Goal: Task Accomplishment & Management: Use online tool/utility

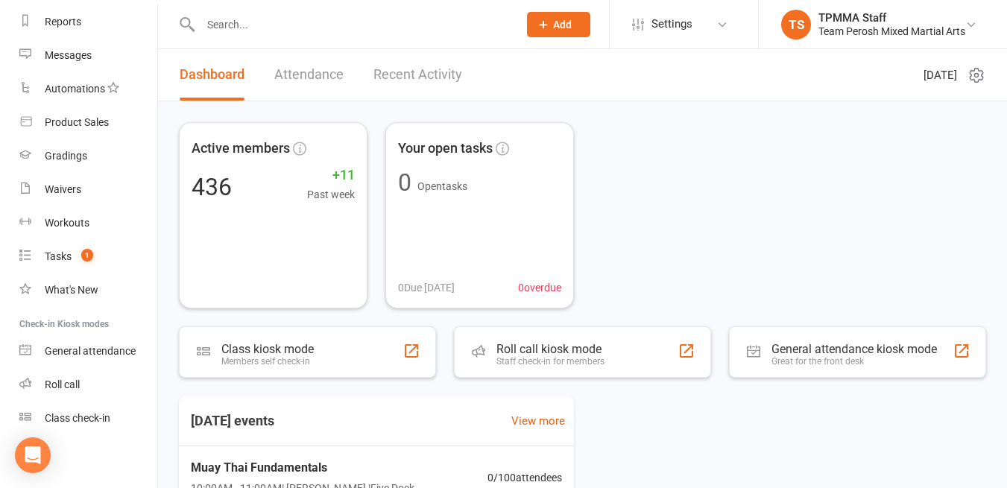
scroll to position [195, 0]
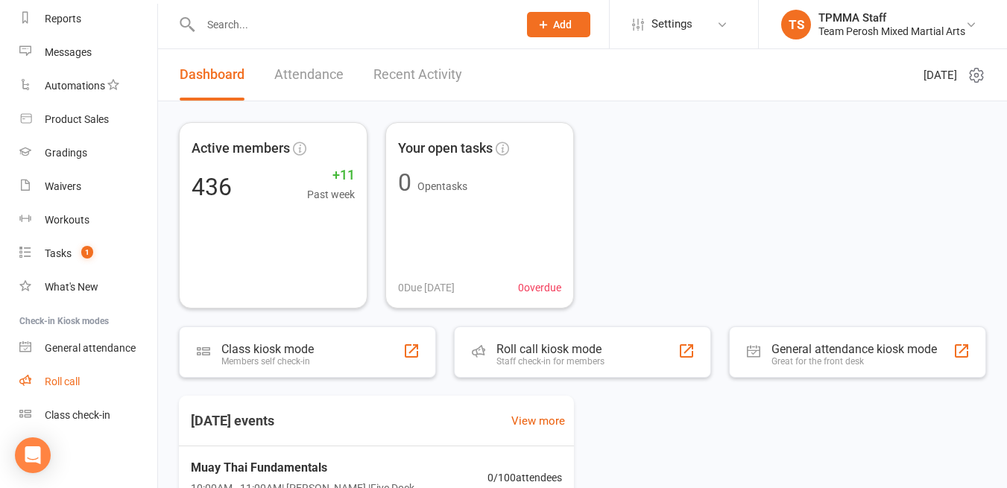
click at [80, 386] on div "Roll call" at bounding box center [62, 382] width 35 height 12
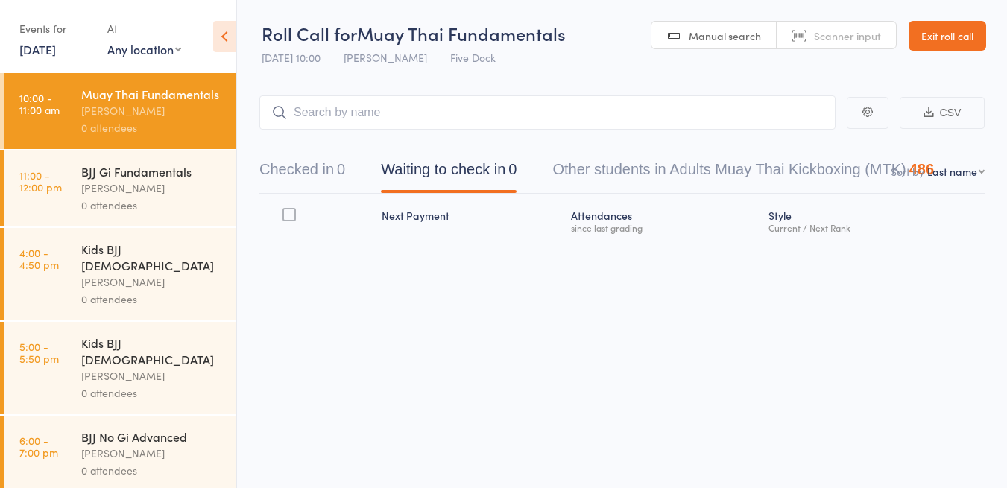
click at [959, 34] on link "Exit roll call" at bounding box center [948, 36] width 78 height 30
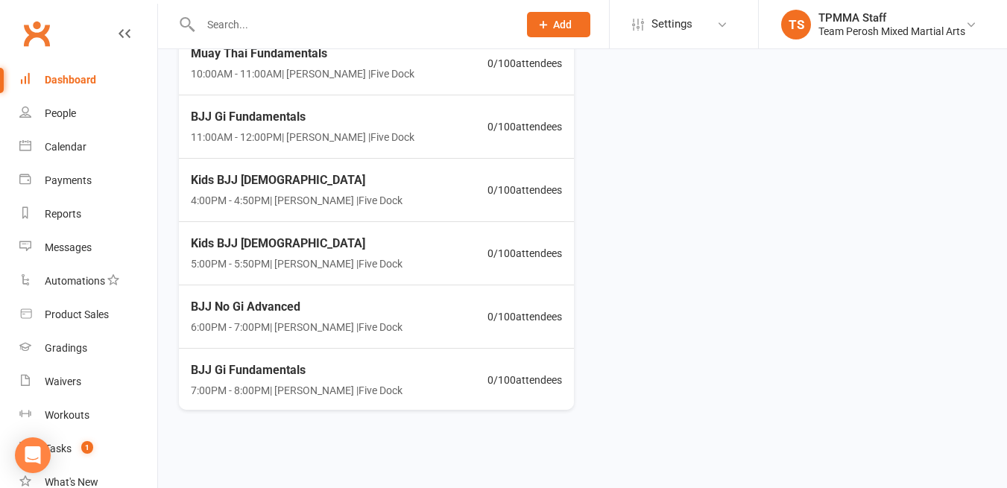
scroll to position [195, 0]
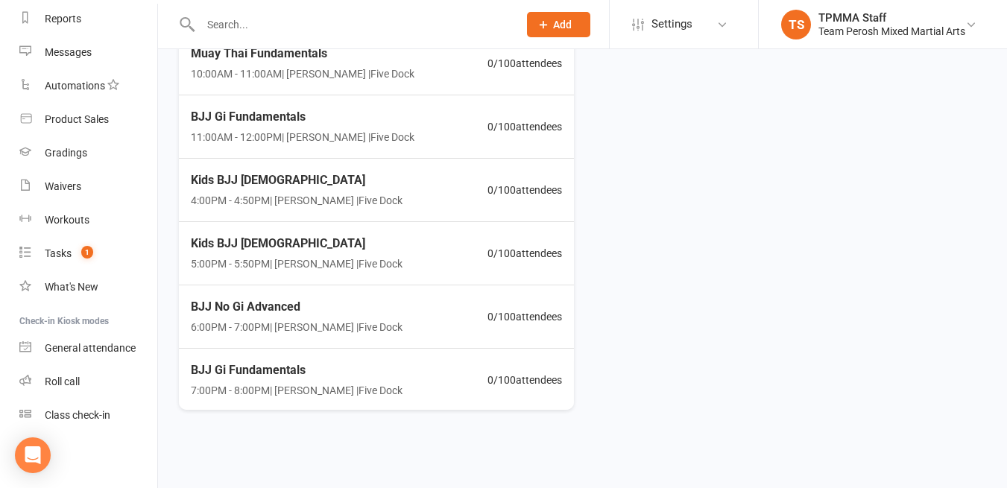
click at [95, 420] on div "Class check-in" at bounding box center [78, 415] width 66 height 12
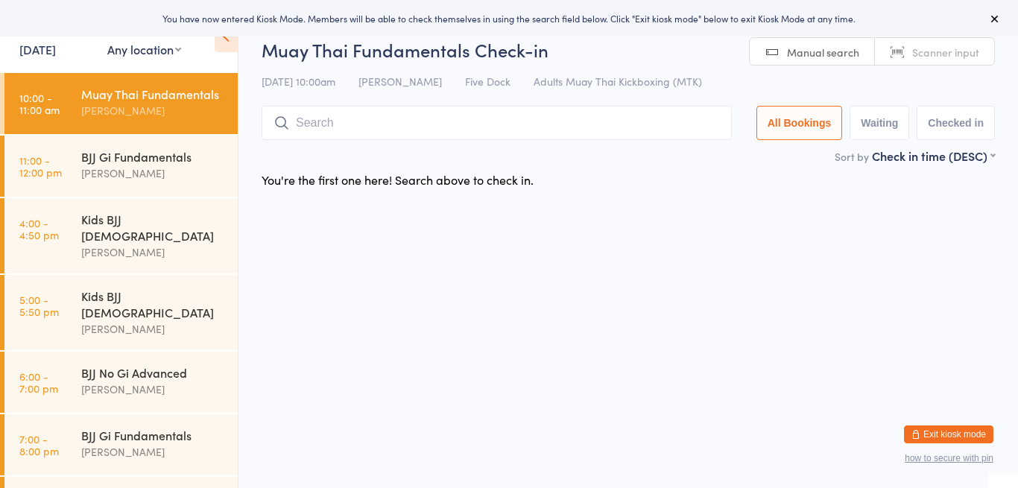
click at [172, 182] on div "[PERSON_NAME]" at bounding box center [153, 173] width 144 height 17
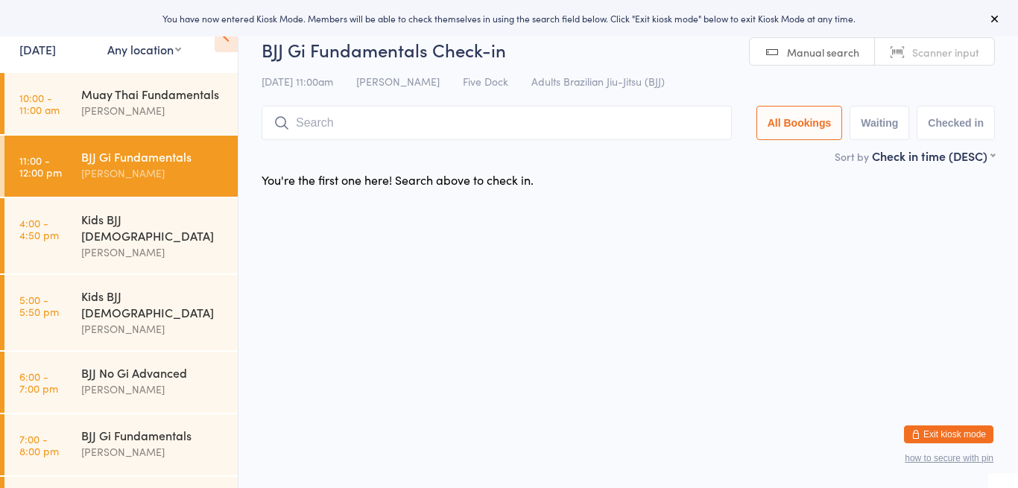
click at [156, 119] on div "[PERSON_NAME]" at bounding box center [153, 110] width 144 height 17
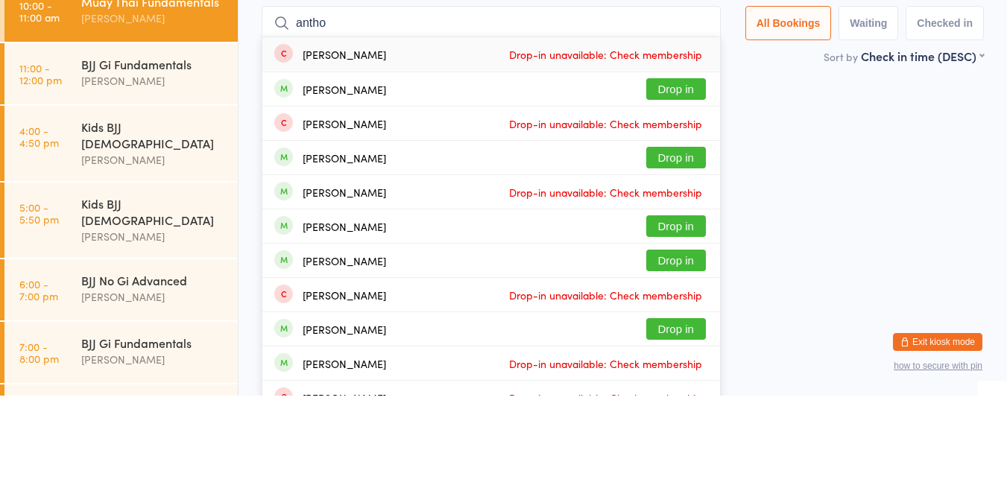
type input "antho"
click at [689, 187] on button "Drop in" at bounding box center [676, 182] width 60 height 22
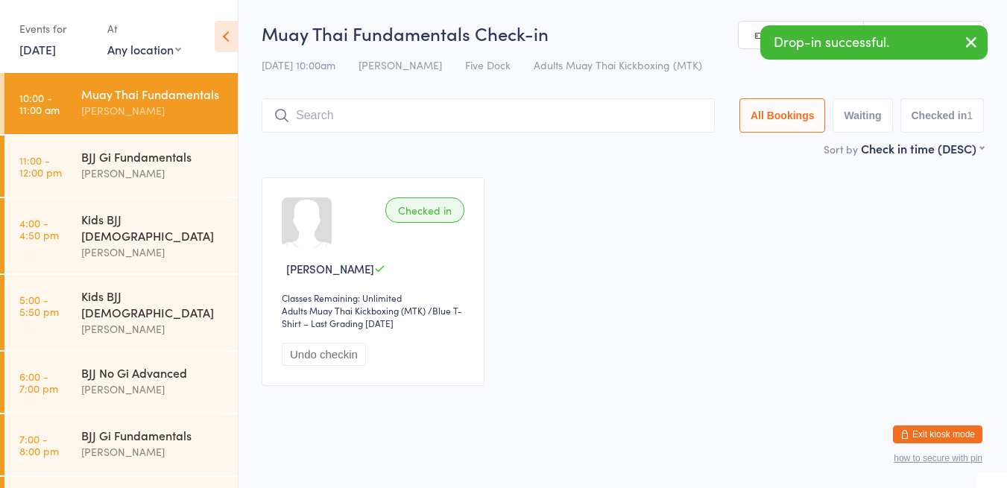
click at [173, 182] on div "Anthony Perosh" at bounding box center [153, 173] width 144 height 17
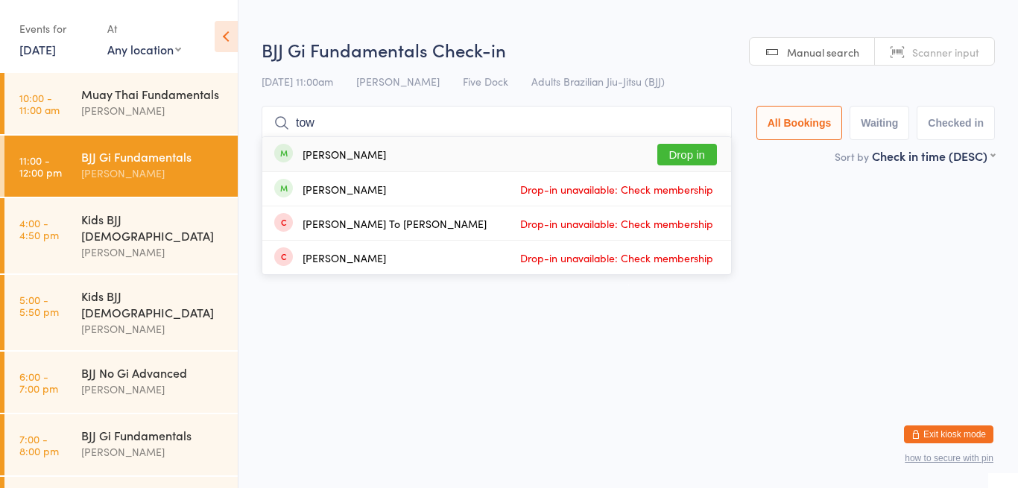
type input "tow"
click at [694, 162] on button "Drop in" at bounding box center [687, 155] width 60 height 22
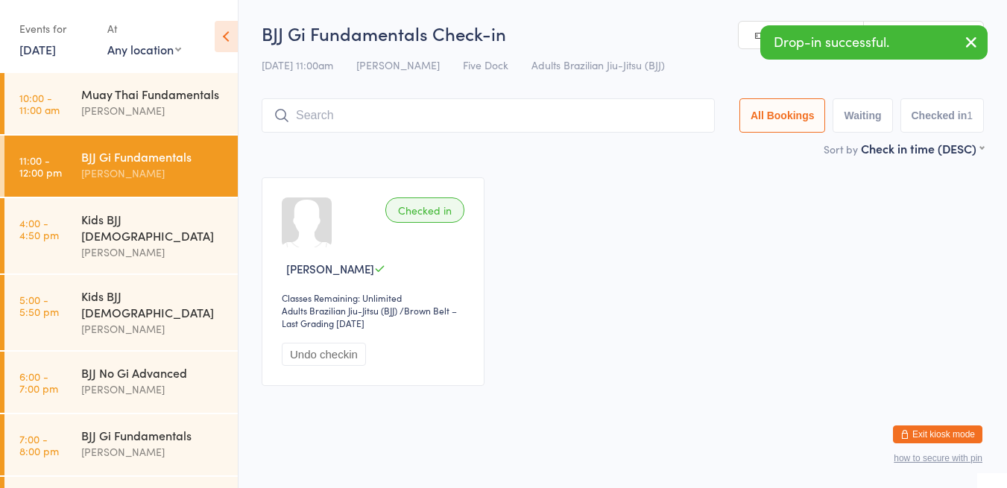
click at [149, 102] on div "Muay Thai Fundamentals" at bounding box center [153, 94] width 144 height 16
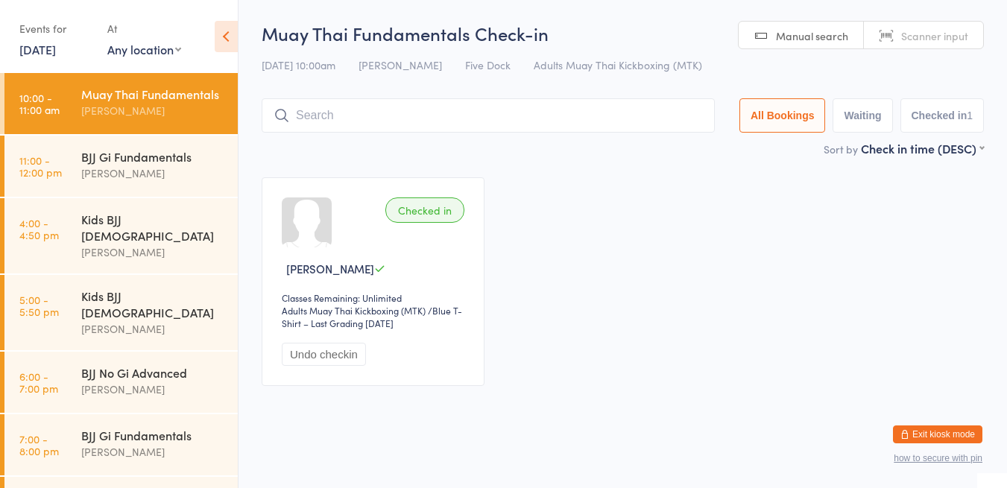
click at [469, 119] on input "search" at bounding box center [488, 115] width 453 height 34
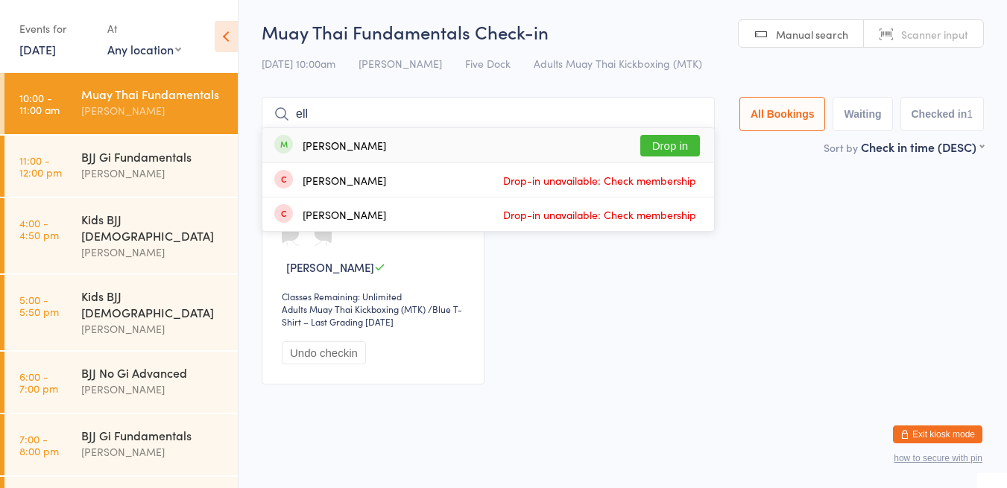
type input "ell"
click at [675, 142] on button "Drop in" at bounding box center [670, 146] width 60 height 22
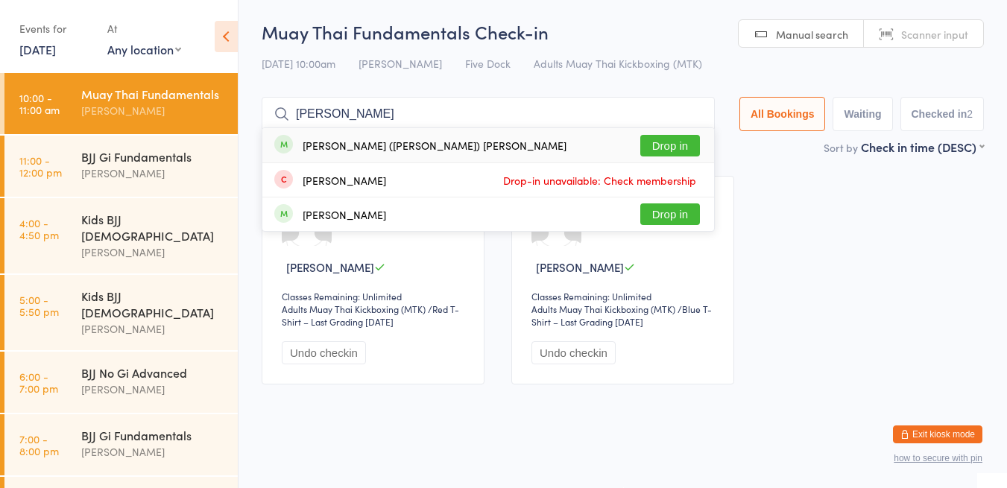
type input "regan"
click at [670, 151] on button "Drop in" at bounding box center [670, 146] width 60 height 22
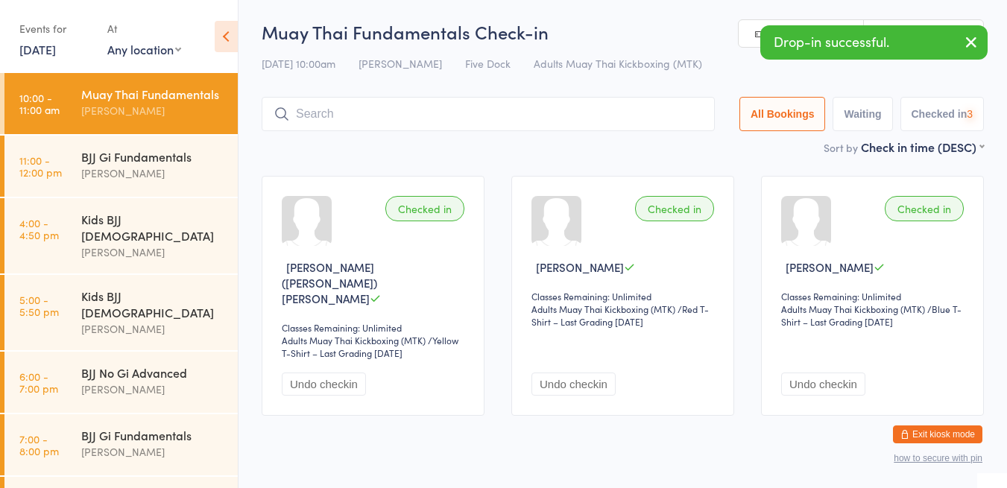
click at [385, 129] on input "search" at bounding box center [488, 114] width 453 height 34
type input "thomas"
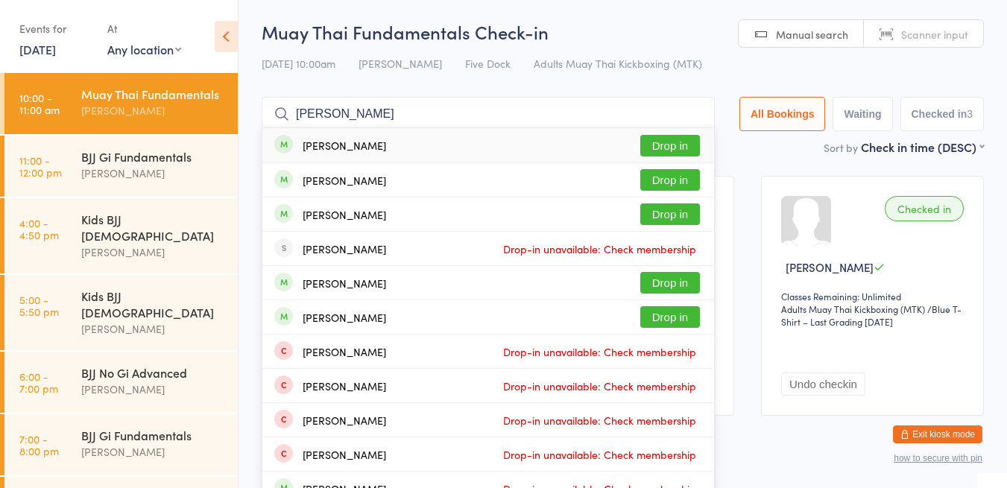
click at [677, 143] on button "Drop in" at bounding box center [670, 146] width 60 height 22
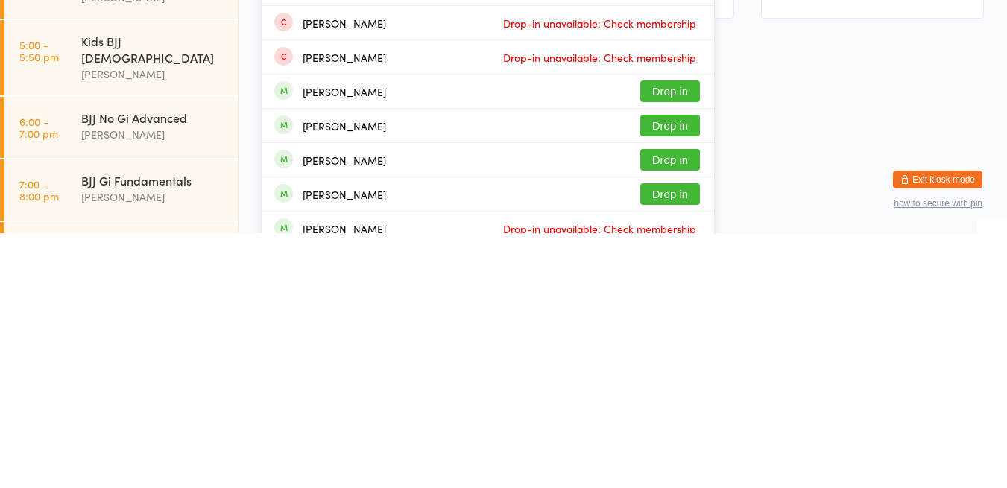
scroll to position [146, 0]
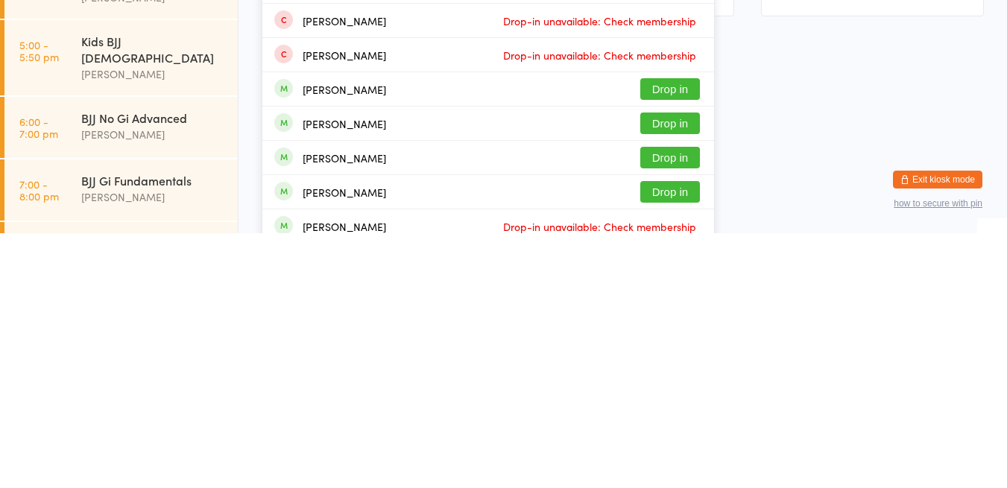
type input "alex"
click at [666, 373] on button "Drop in" at bounding box center [670, 378] width 60 height 22
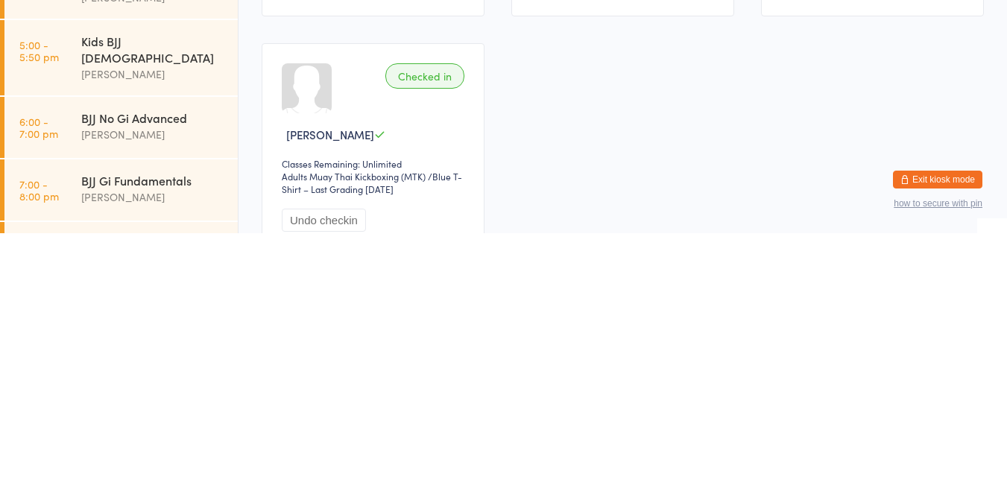
scroll to position [0, 0]
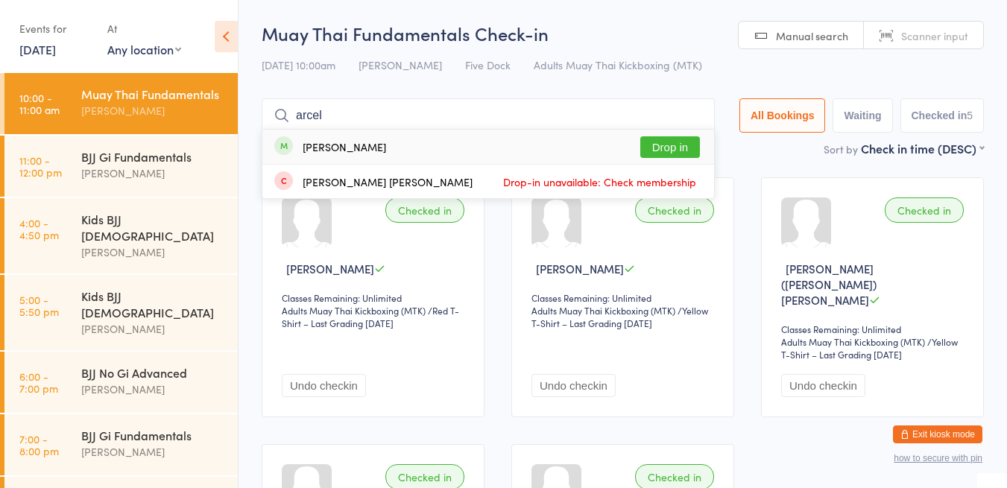
type input "arcel"
click at [686, 150] on button "Drop in" at bounding box center [670, 147] width 60 height 22
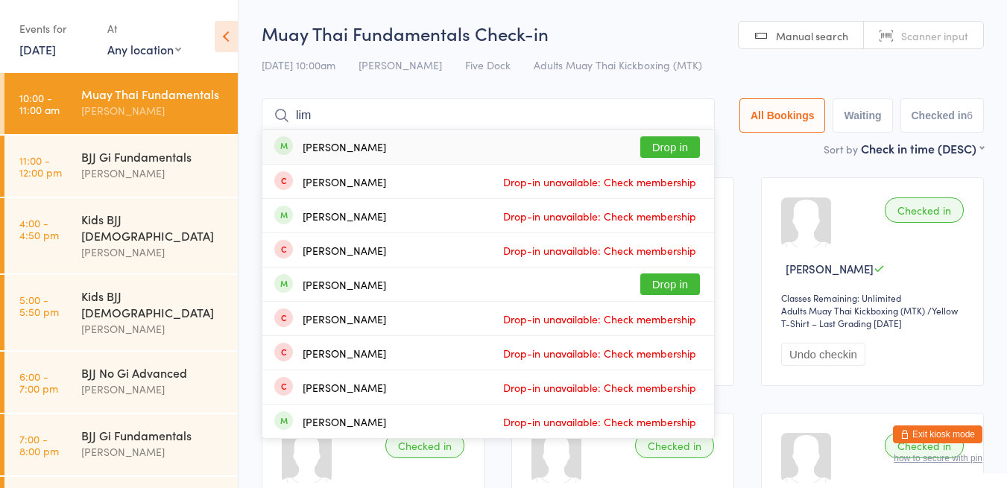
type input "lim"
click at [675, 150] on button "Drop in" at bounding box center [670, 147] width 60 height 22
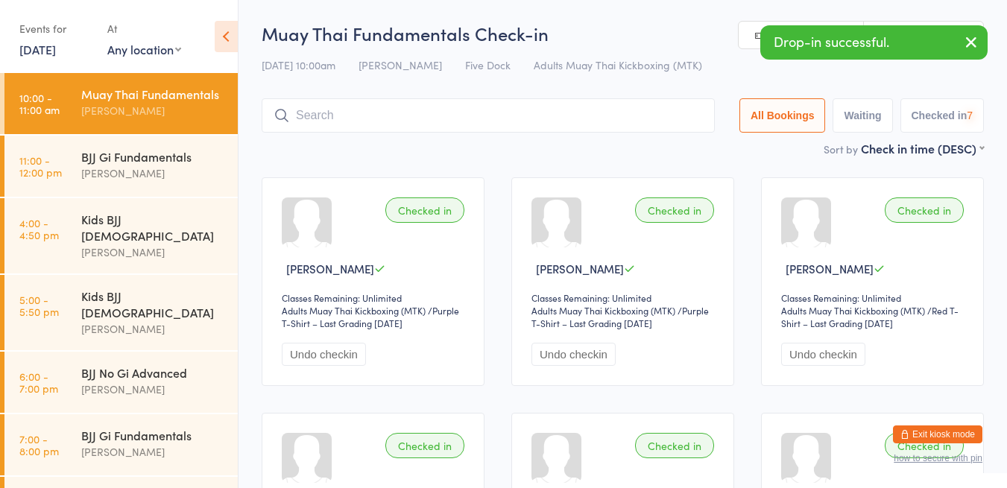
click at [119, 182] on div "Anthony Perosh" at bounding box center [153, 173] width 144 height 17
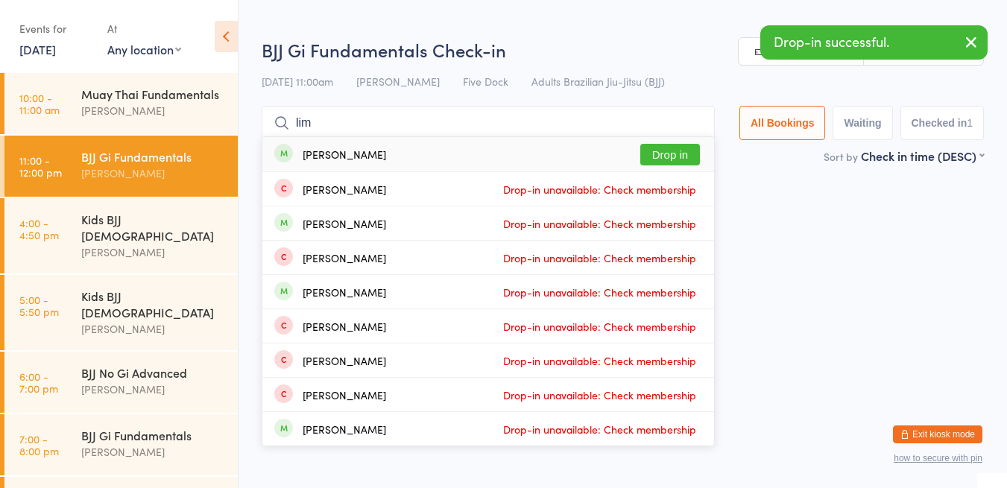
type input "lim"
click at [663, 157] on button "Drop in" at bounding box center [670, 155] width 60 height 22
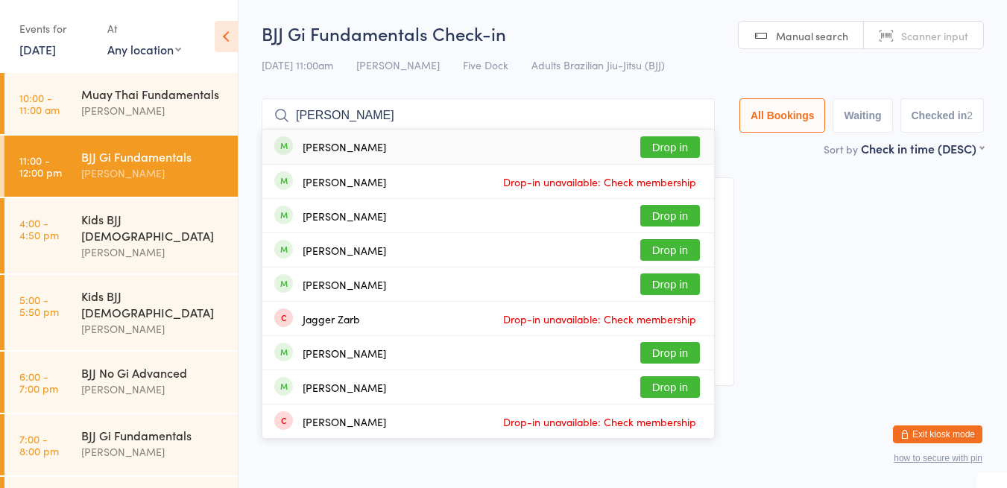
type input "jasveer"
click at [682, 157] on button "Drop in" at bounding box center [670, 147] width 60 height 22
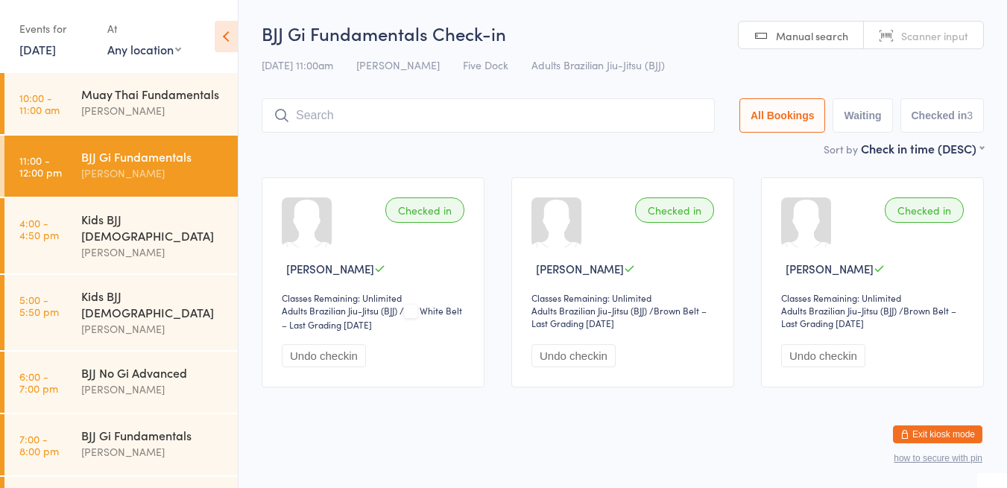
click at [649, 22] on h2 "BJJ Gi Fundamentals Check-in" at bounding box center [623, 33] width 722 height 25
click at [129, 119] on div "Anthony Perosh" at bounding box center [153, 110] width 144 height 17
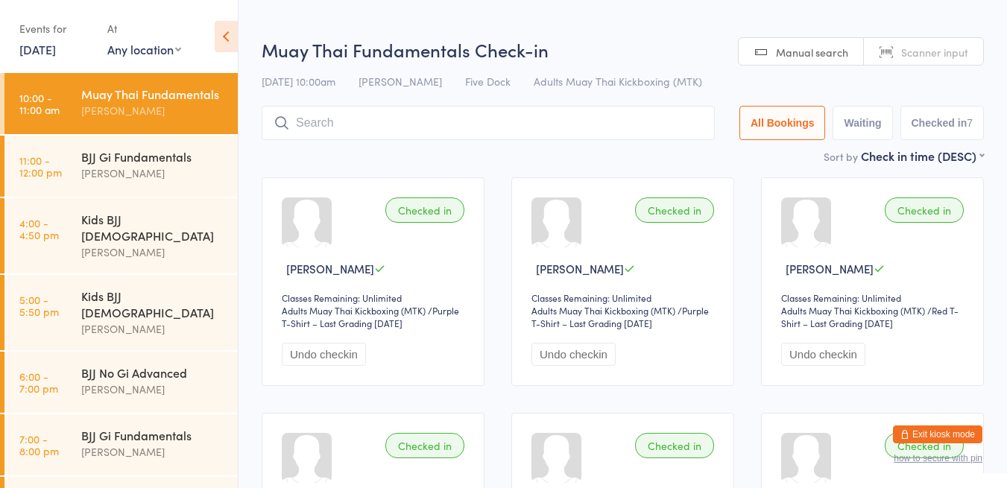
click at [631, 51] on h2 "Muay Thai Fundamentals Check-in" at bounding box center [623, 49] width 722 height 25
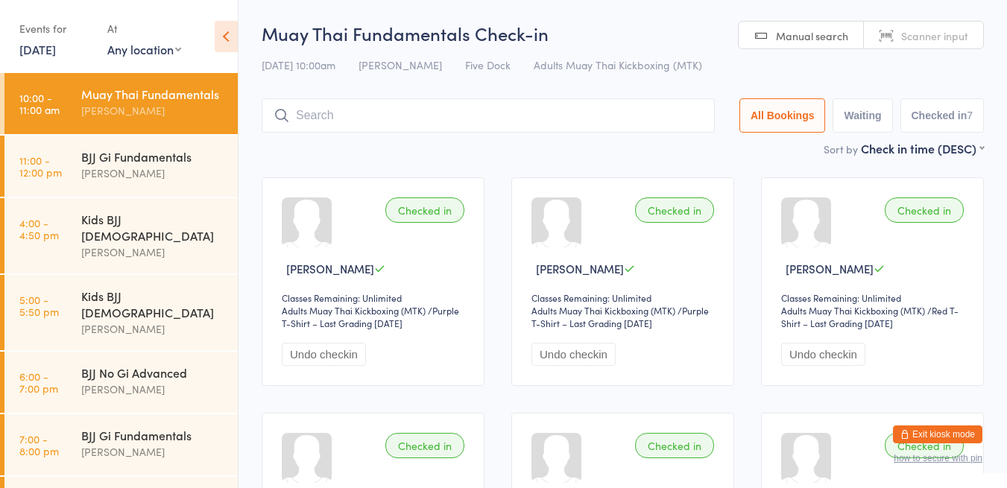
click at [379, 113] on input "search" at bounding box center [488, 115] width 453 height 34
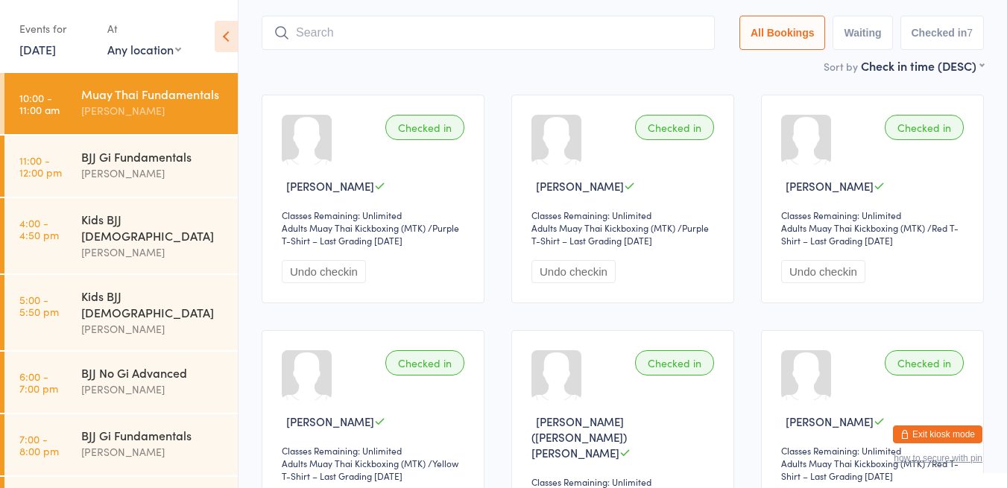
scroll to position [98, 0]
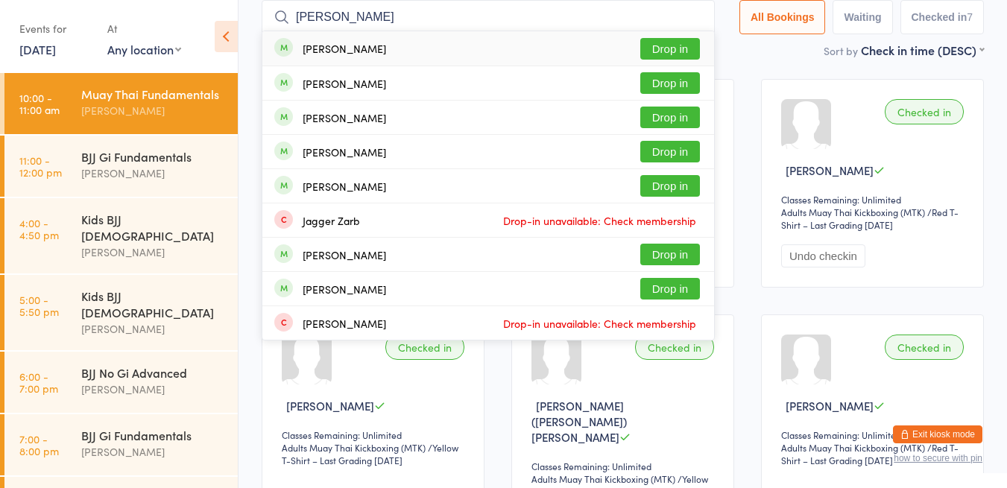
type input "jasveer"
click at [669, 42] on button "Drop in" at bounding box center [670, 49] width 60 height 22
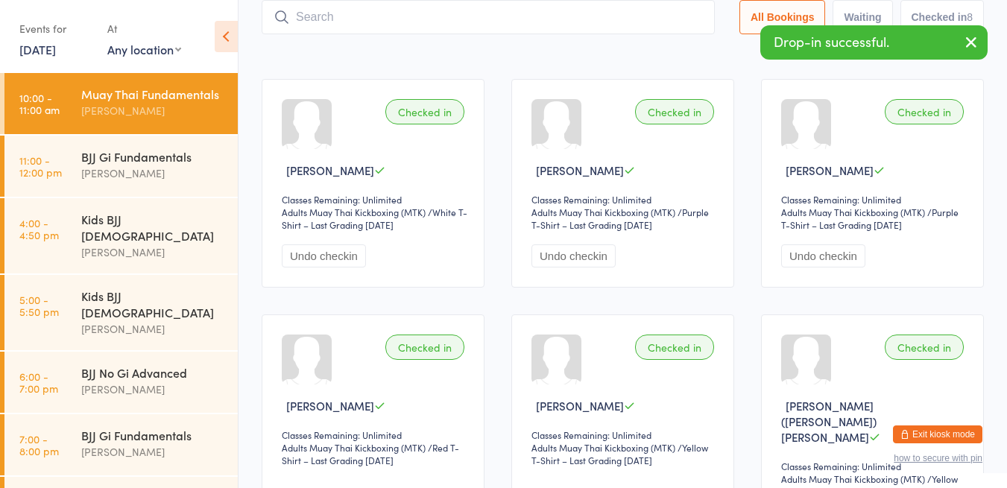
click at [154, 182] on div "Anthony Perosh" at bounding box center [153, 173] width 144 height 17
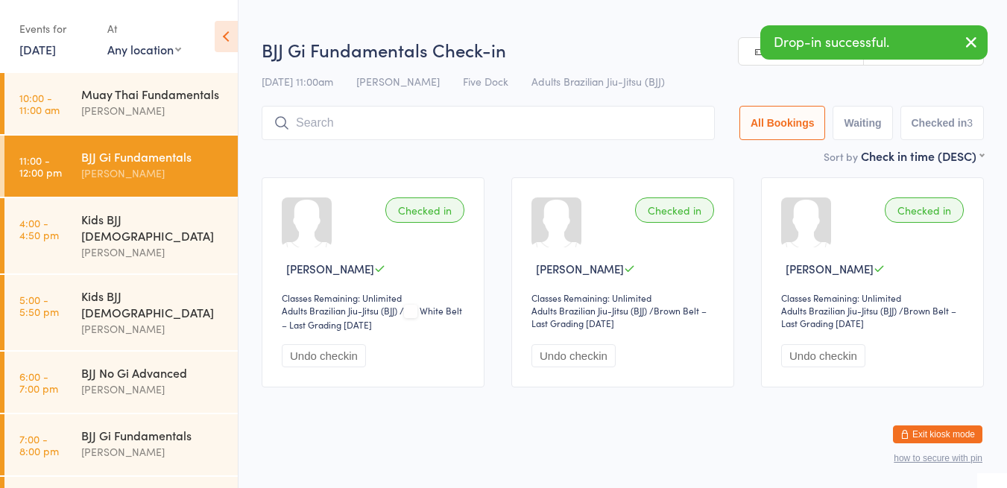
click at [639, 48] on h2 "BJJ Gi Fundamentals Check-in" at bounding box center [623, 49] width 722 height 25
